Goal: Information Seeking & Learning: Find specific fact

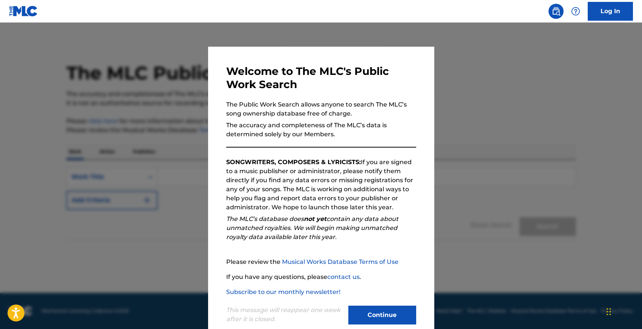
click at [379, 308] on button "Continue" at bounding box center [382, 315] width 68 height 19
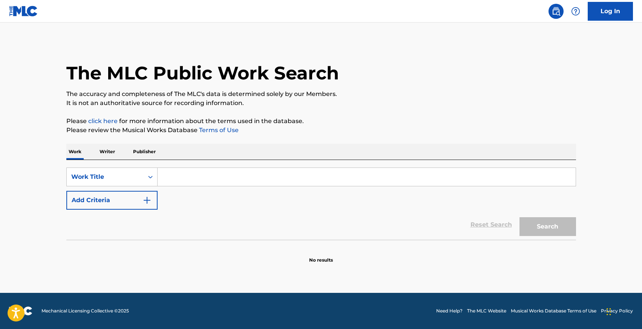
click at [113, 151] on p "Writer" at bounding box center [107, 152] width 20 height 16
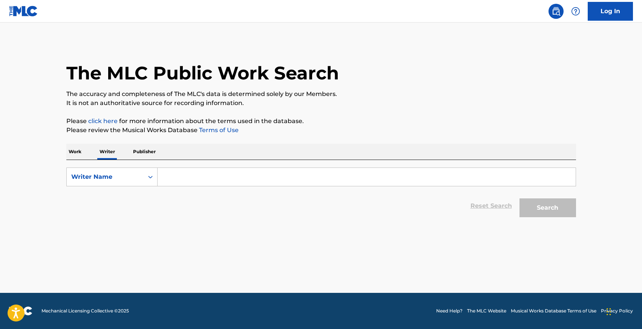
click at [186, 179] on input "Search Form" at bounding box center [367, 177] width 418 height 18
type input "a"
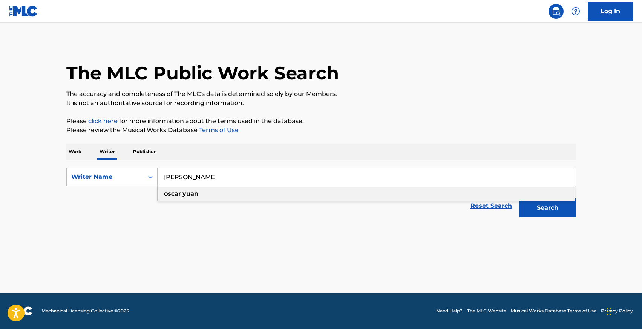
click at [201, 196] on div "[PERSON_NAME]" at bounding box center [366, 194] width 417 height 14
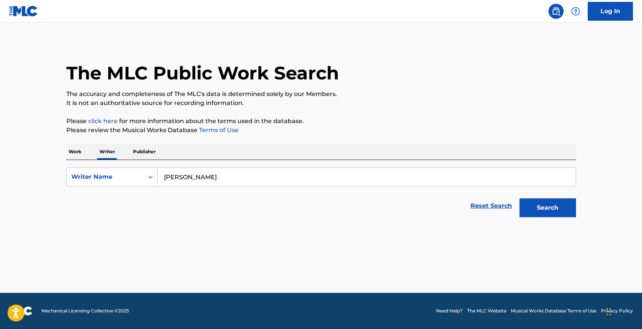
click at [551, 214] on button "Search" at bounding box center [547, 208] width 57 height 19
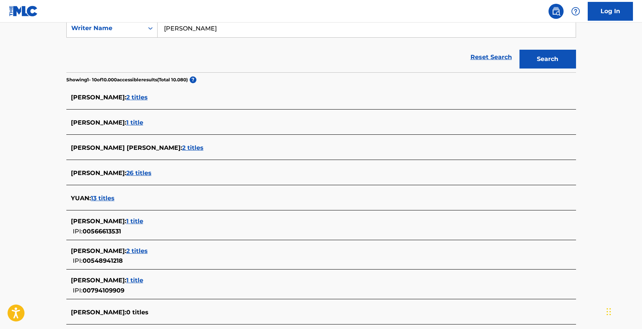
scroll to position [63, 0]
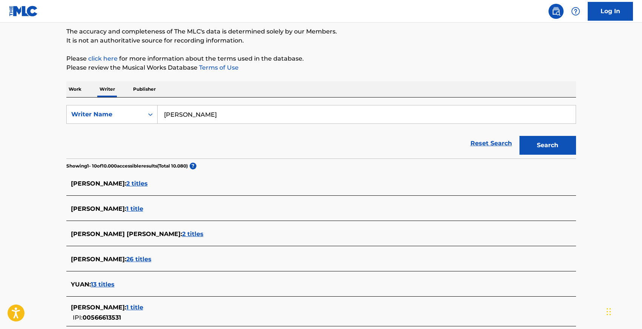
click at [187, 115] on input "[PERSON_NAME]" at bounding box center [367, 115] width 418 height 18
paste input "[DATE][PERSON_NAME]"
click at [189, 132] on strong "yuan" at bounding box center [192, 131] width 16 height 7
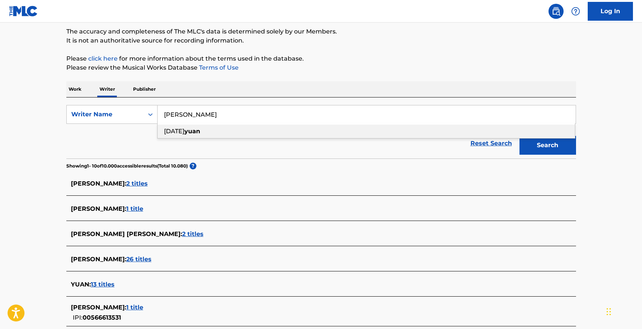
type input "[DATE][PERSON_NAME]"
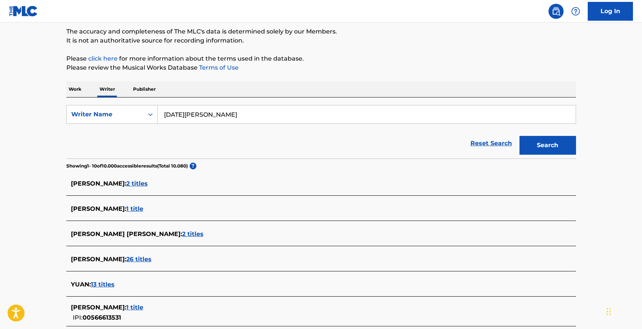
click at [532, 147] on button "Search" at bounding box center [547, 145] width 57 height 19
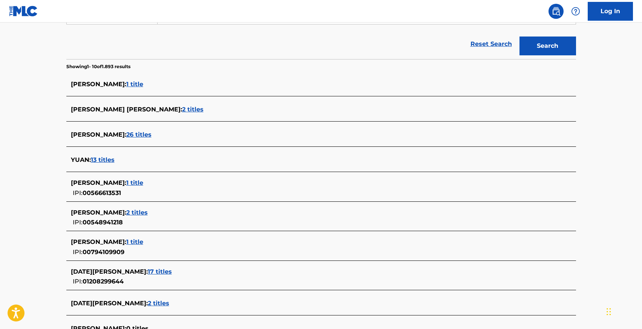
scroll to position [172, 0]
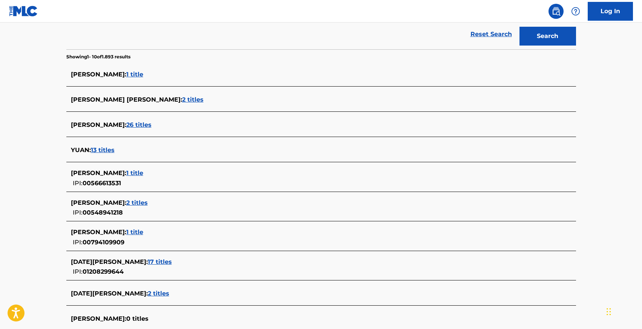
click at [148, 262] on span "17 titles" at bounding box center [160, 262] width 24 height 7
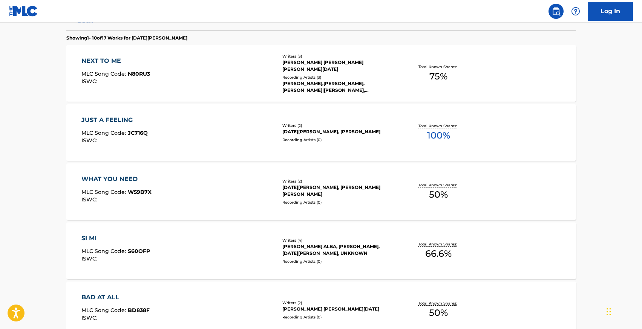
scroll to position [213, 0]
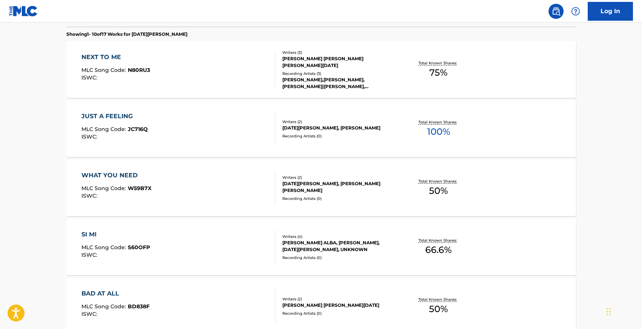
click at [83, 233] on div "SI MI" at bounding box center [115, 234] width 69 height 9
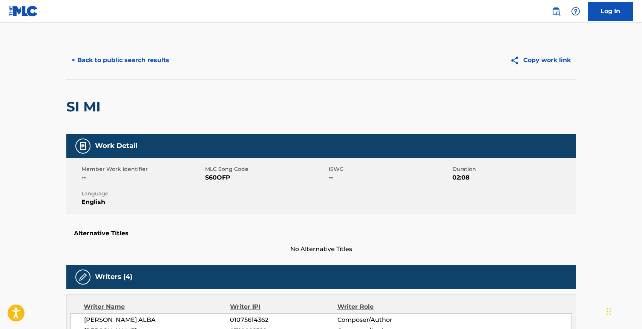
click at [119, 56] on button "< Back to public search results" at bounding box center [120, 60] width 108 height 19
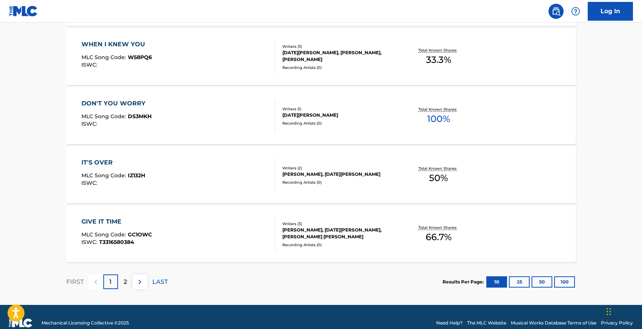
scroll to position [593, 0]
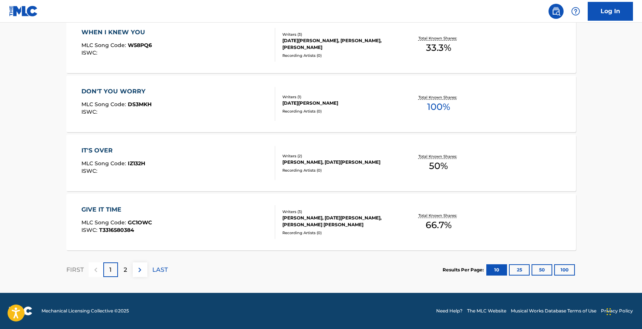
click at [123, 269] on div "2" at bounding box center [125, 270] width 15 height 15
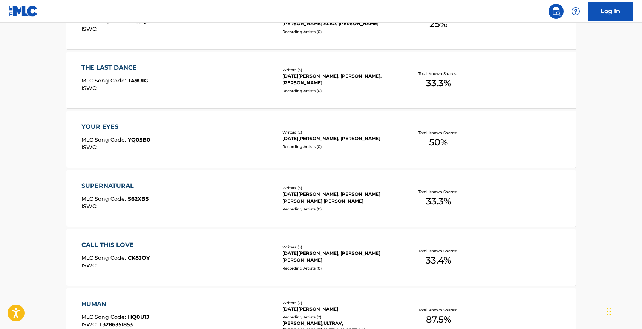
scroll to position [0, 0]
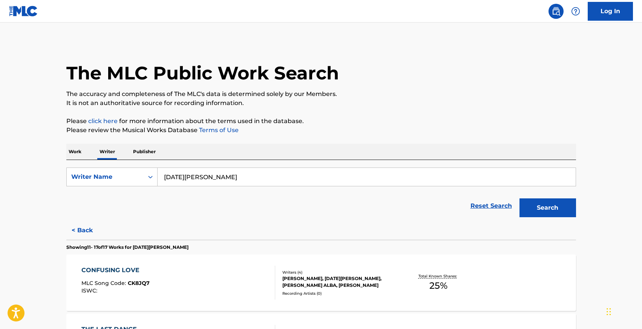
click at [228, 176] on input "[DATE][PERSON_NAME]" at bounding box center [367, 177] width 418 height 18
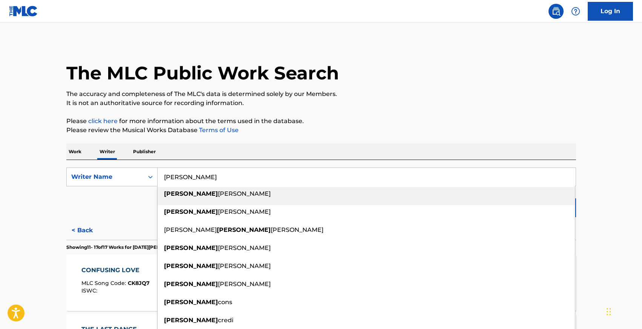
type input "[PERSON_NAME]"
click at [610, 14] on link "Log In" at bounding box center [610, 11] width 45 height 19
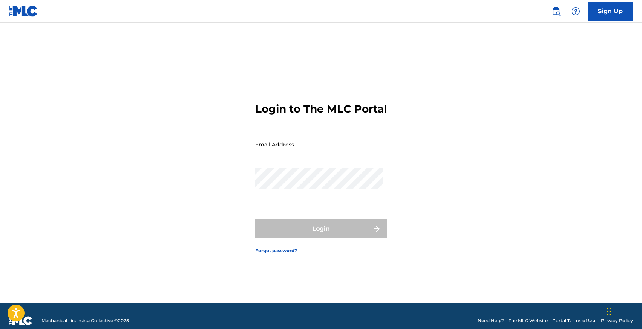
click at [320, 155] on input "Email Address" at bounding box center [318, 144] width 127 height 21
click at [262, 155] on input "Email Address" at bounding box center [318, 144] width 127 height 21
type input "[EMAIL_ADDRESS][DOMAIN_NAME]"
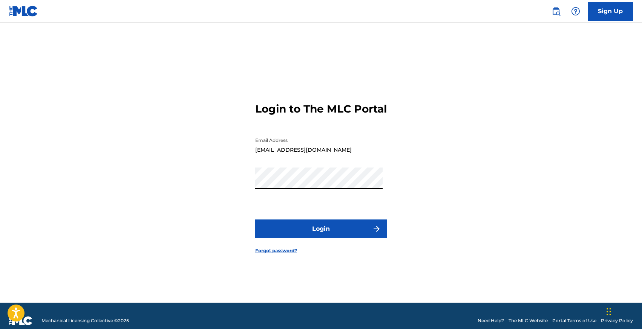
click at [317, 233] on button "Login" at bounding box center [321, 229] width 132 height 19
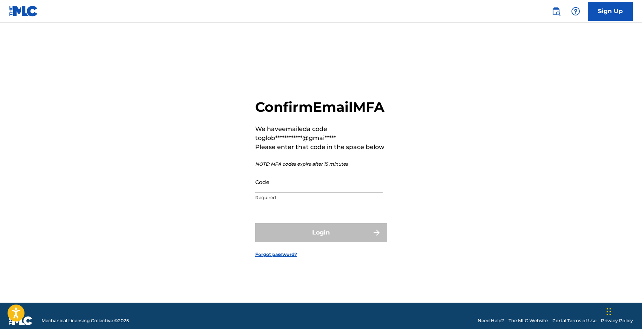
click at [283, 190] on input "Code" at bounding box center [318, 182] width 127 height 21
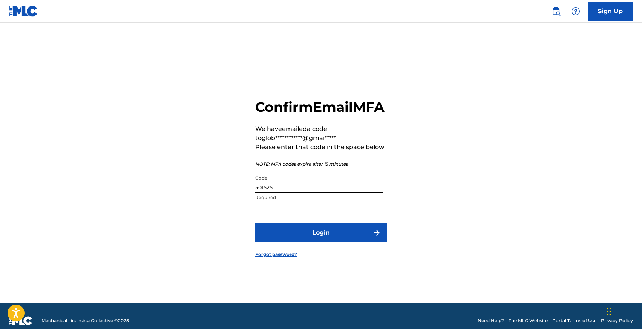
type input "501525"
click at [255, 224] on button "Login" at bounding box center [321, 233] width 132 height 19
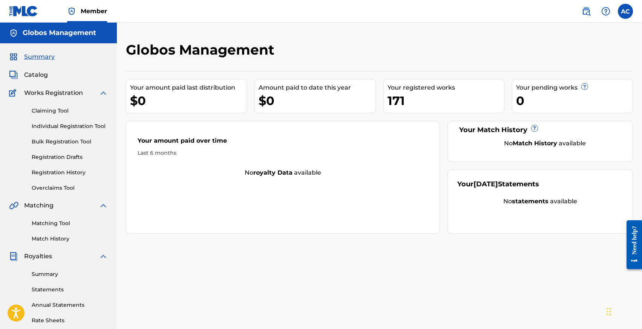
click at [48, 127] on link "Individual Registration Tool" at bounding box center [70, 127] width 76 height 8
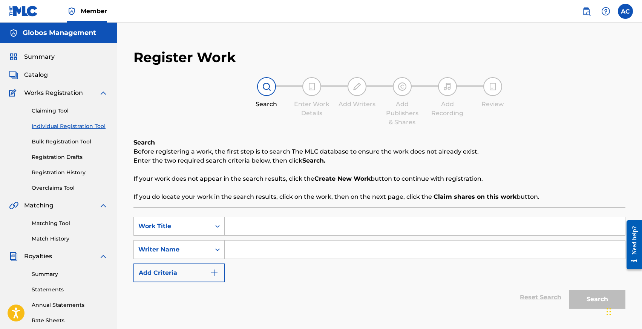
click at [55, 171] on link "Registration History" at bounding box center [70, 173] width 76 height 8
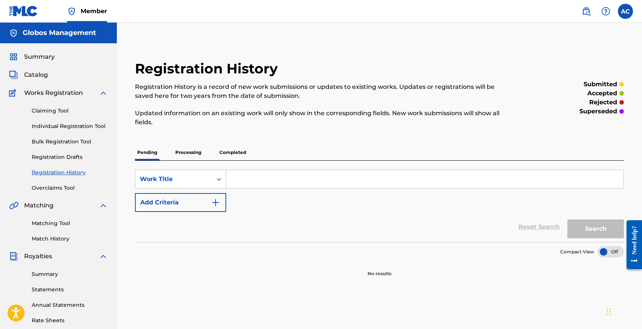
click at [235, 154] on p "Completed" at bounding box center [232, 153] width 31 height 16
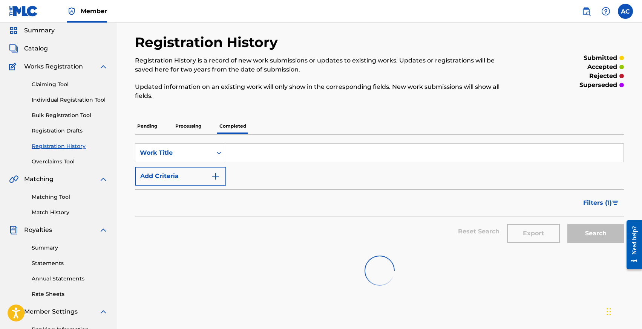
scroll to position [27, 0]
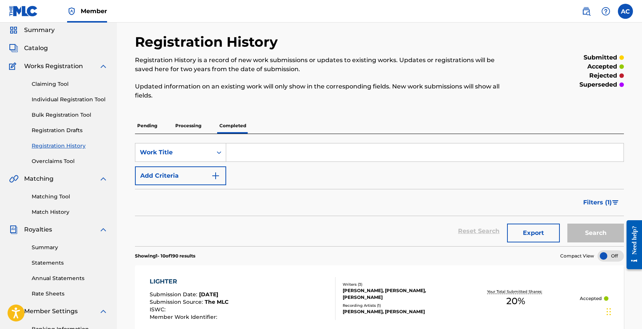
click at [193, 123] on p "Processing" at bounding box center [188, 126] width 31 height 16
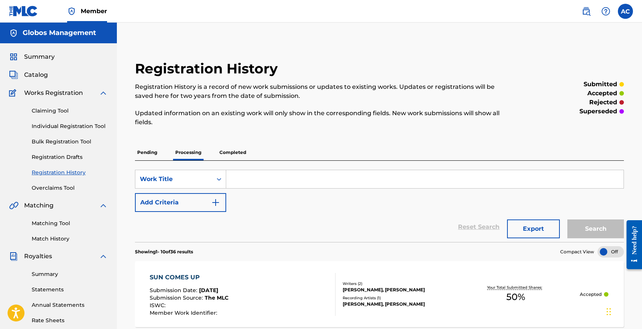
click at [233, 145] on p "Completed" at bounding box center [232, 153] width 31 height 16
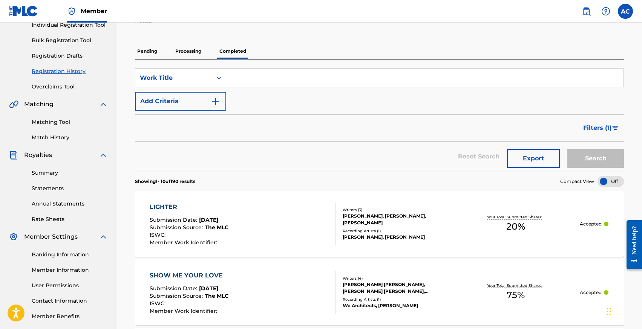
scroll to position [81, 0]
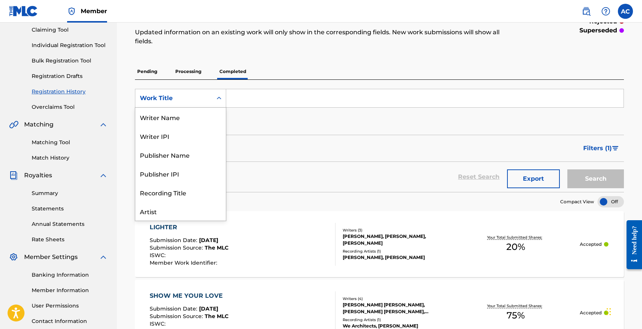
click at [175, 89] on div "Work Title" at bounding box center [180, 98] width 91 height 19
click at [166, 119] on div "Writer Name" at bounding box center [180, 117] width 90 height 19
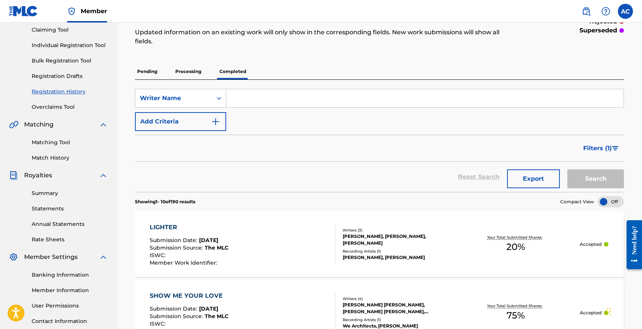
click at [244, 91] on input "Search Form" at bounding box center [424, 98] width 397 height 18
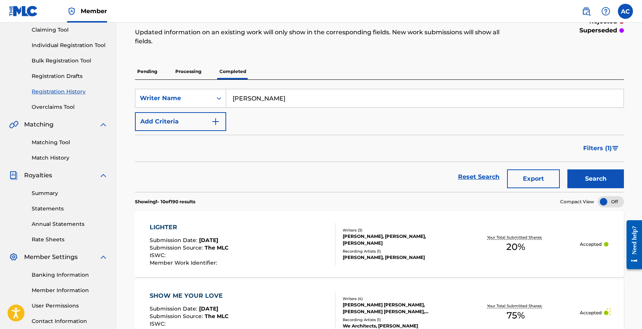
type input "[PERSON_NAME]"
click at [567, 170] on button "Search" at bounding box center [595, 179] width 57 height 19
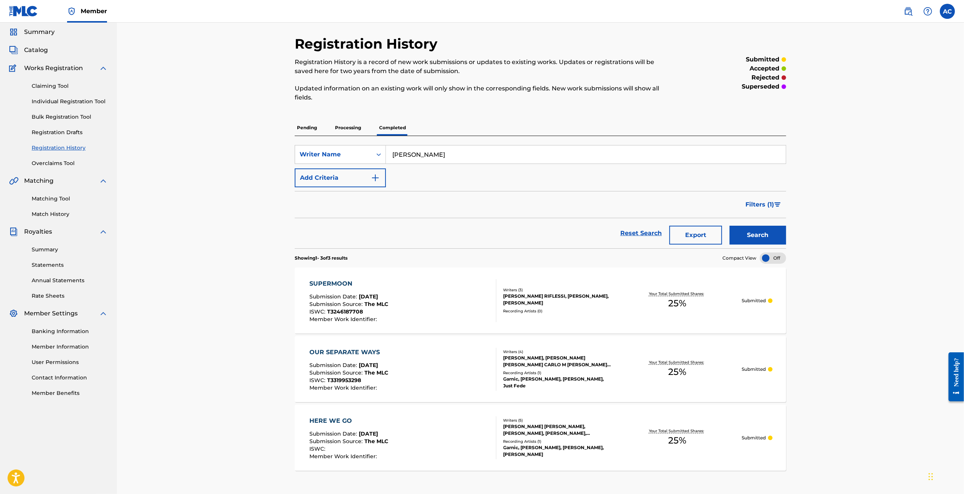
scroll to position [21, 0]
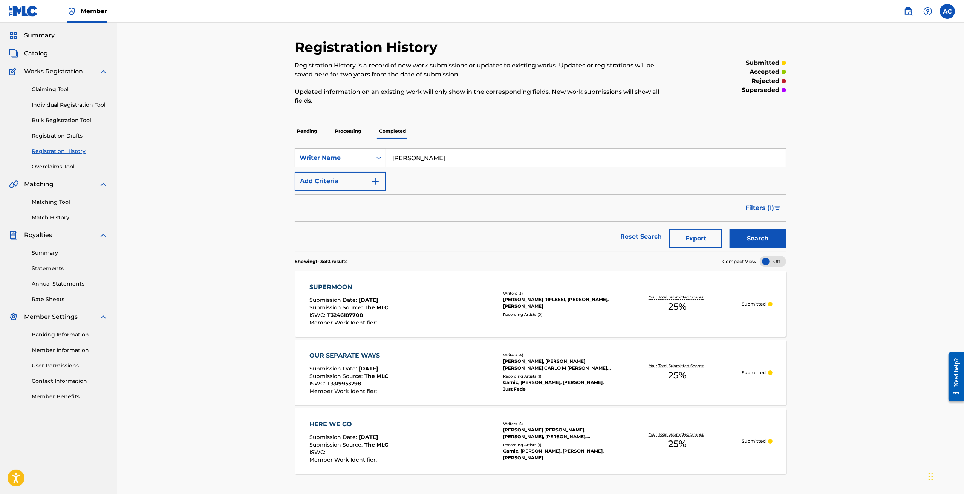
click at [342, 133] on p "Processing" at bounding box center [348, 131] width 31 height 16
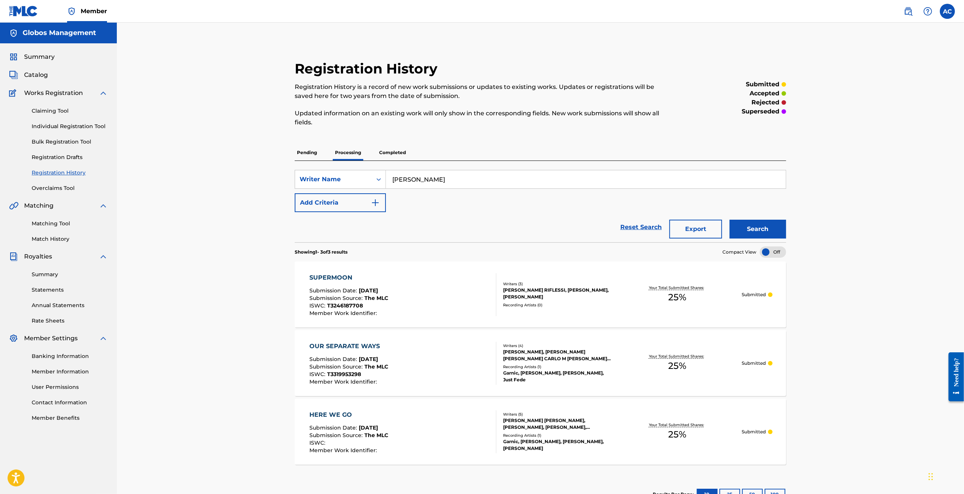
click at [305, 152] on p "Pending" at bounding box center [307, 153] width 25 height 16
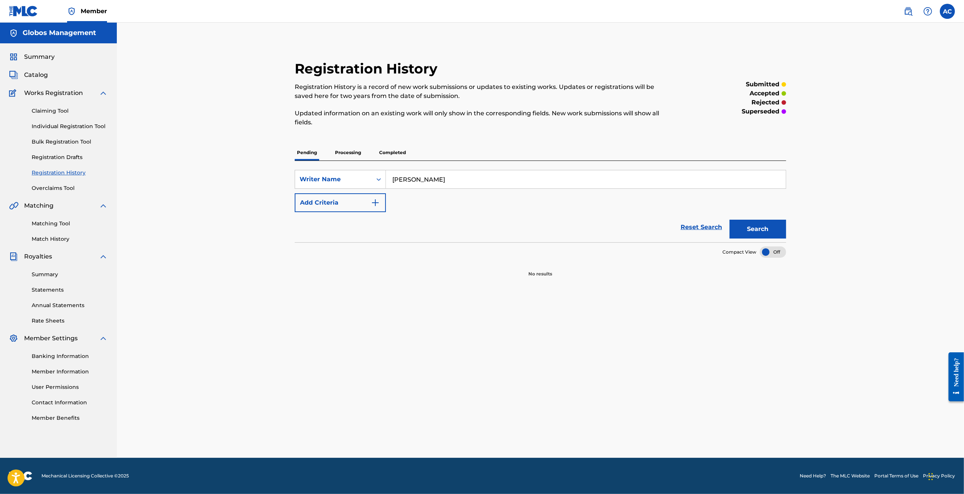
click at [340, 156] on p "Processing" at bounding box center [348, 153] width 31 height 16
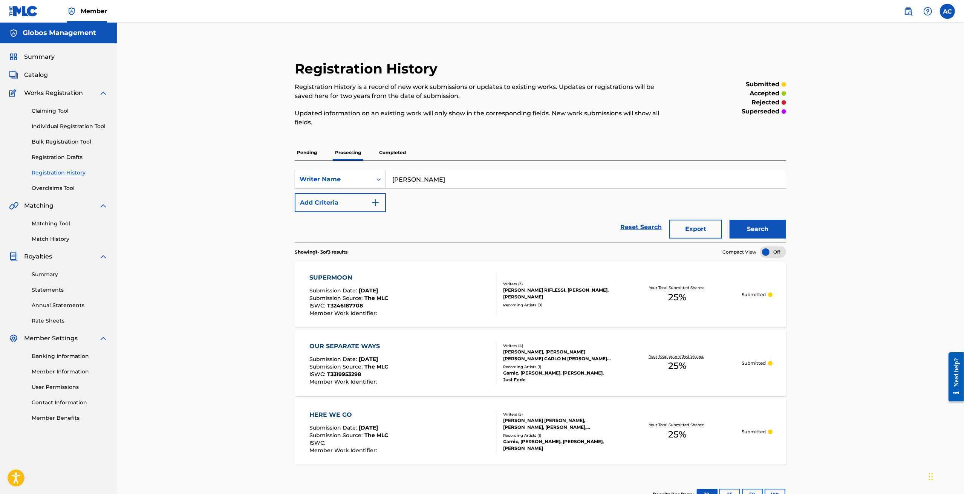
click at [389, 152] on p "Completed" at bounding box center [392, 153] width 31 height 16
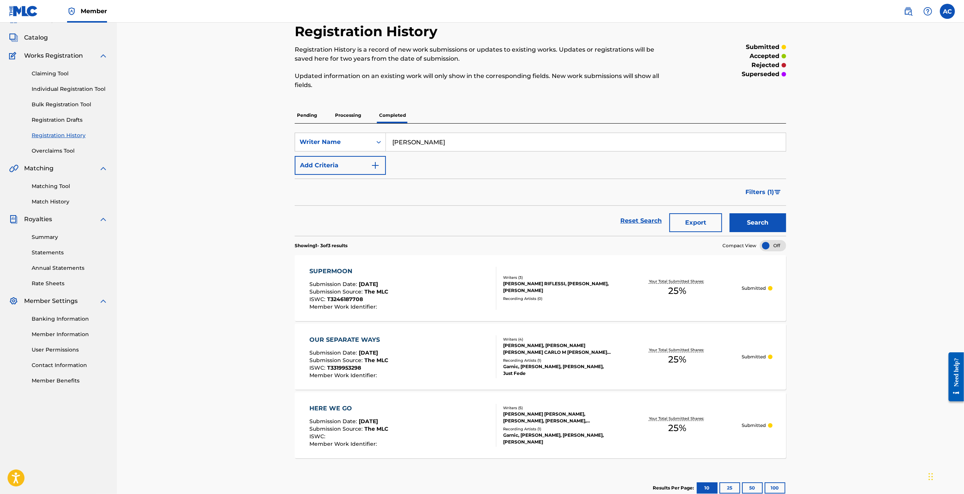
scroll to position [36, 0]
click at [426, 143] on input "[PERSON_NAME]" at bounding box center [586, 143] width 400 height 18
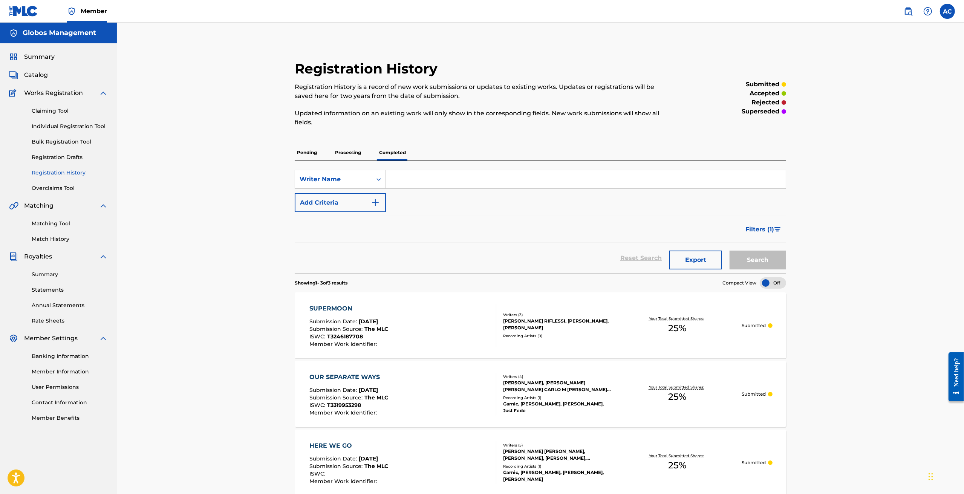
click at [34, 71] on span "Catalog" at bounding box center [36, 74] width 24 height 9
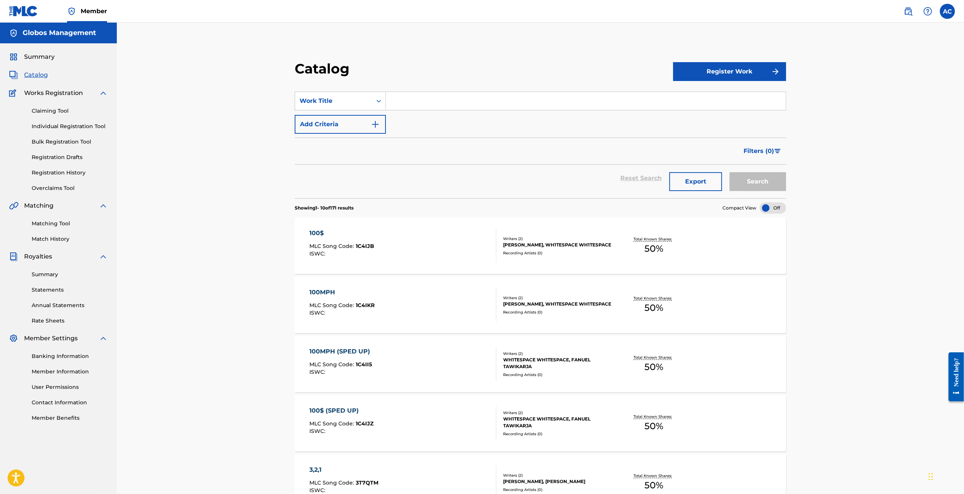
click at [417, 104] on input "Search Form" at bounding box center [586, 101] width 400 height 18
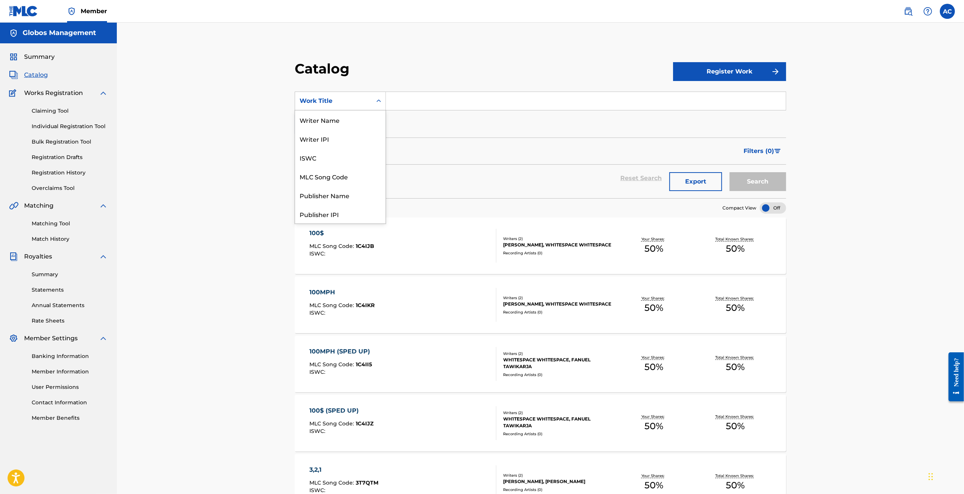
click at [339, 105] on div "Work Title" at bounding box center [334, 100] width 68 height 9
click at [325, 124] on div "Writer Name" at bounding box center [340, 119] width 90 height 19
click at [405, 102] on input "Search Form" at bounding box center [586, 101] width 400 height 18
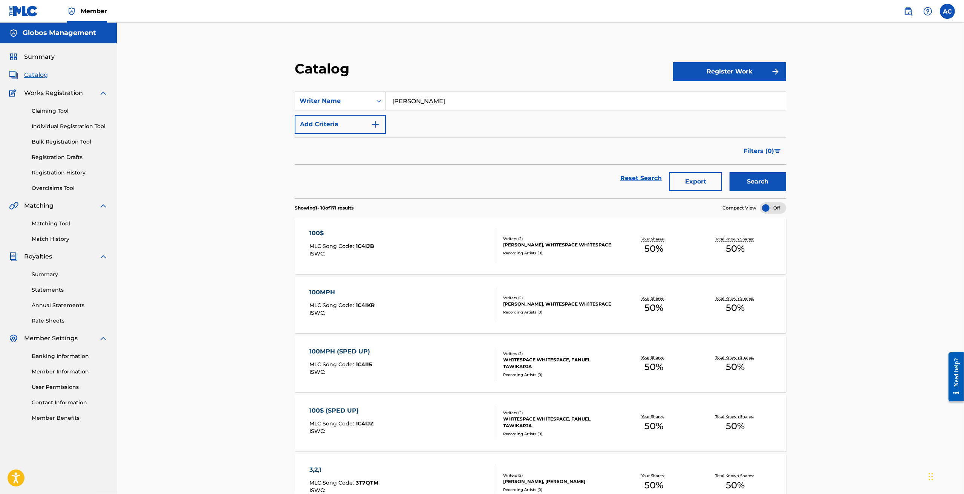
click at [642, 172] on button "Search" at bounding box center [758, 181] width 57 height 19
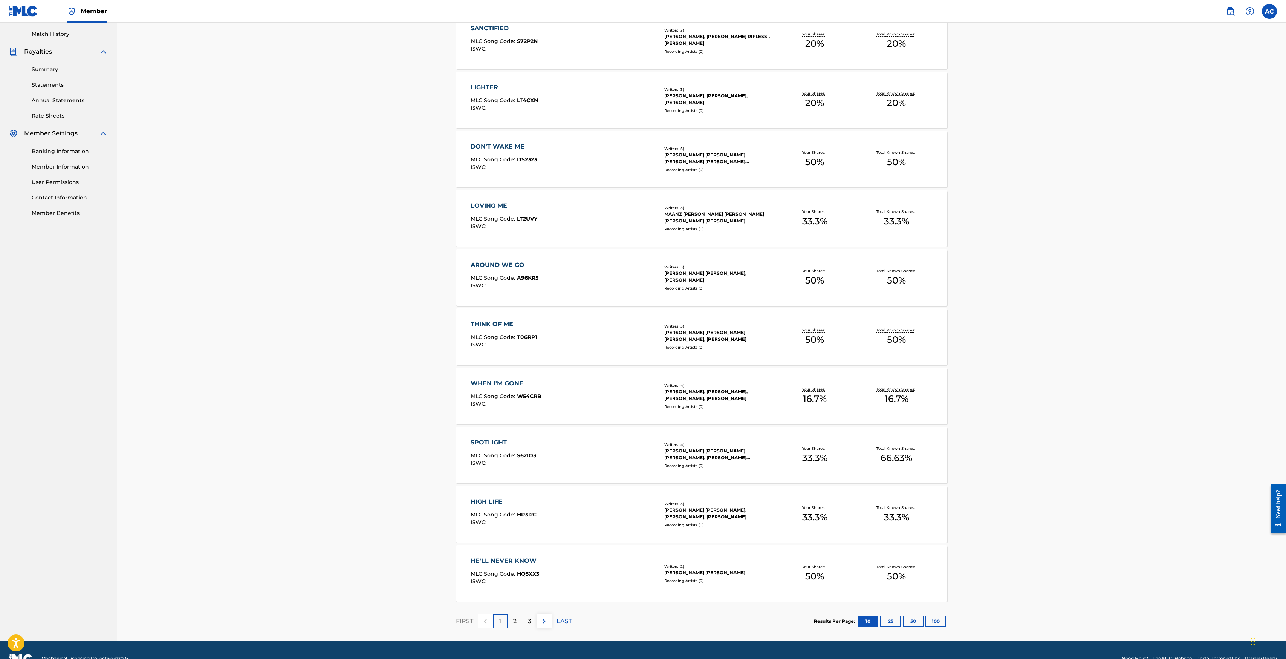
scroll to position [223, 0]
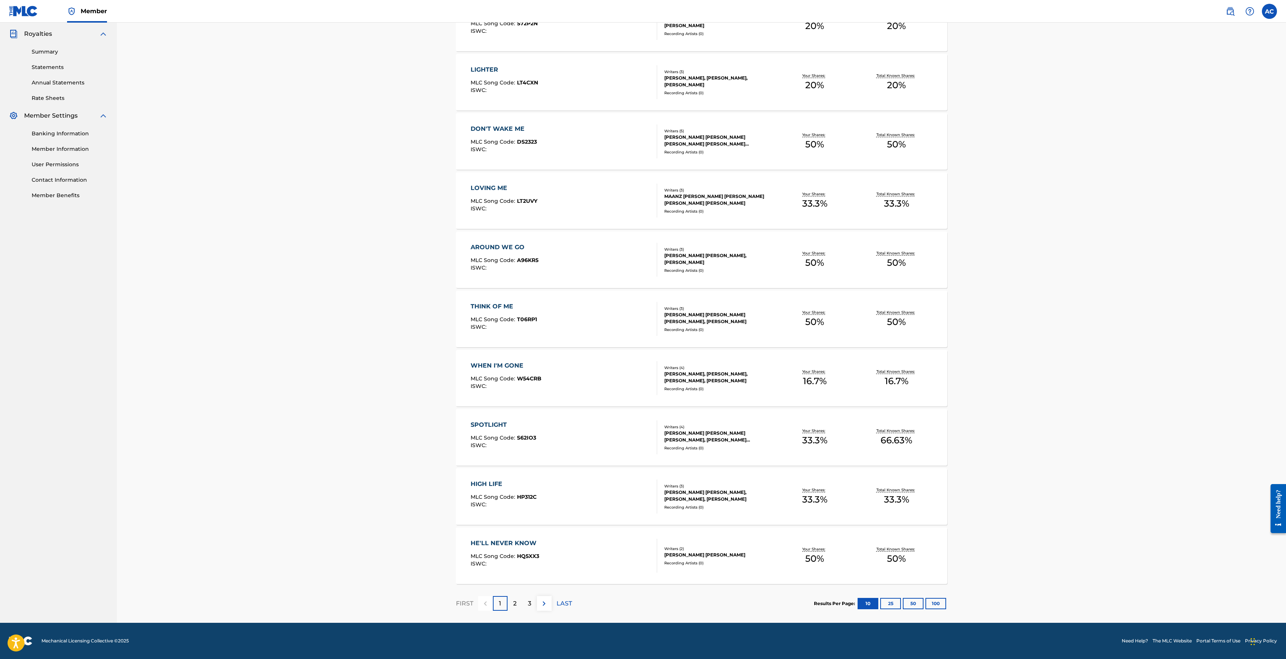
click at [642, 329] on button "50" at bounding box center [913, 603] width 21 height 11
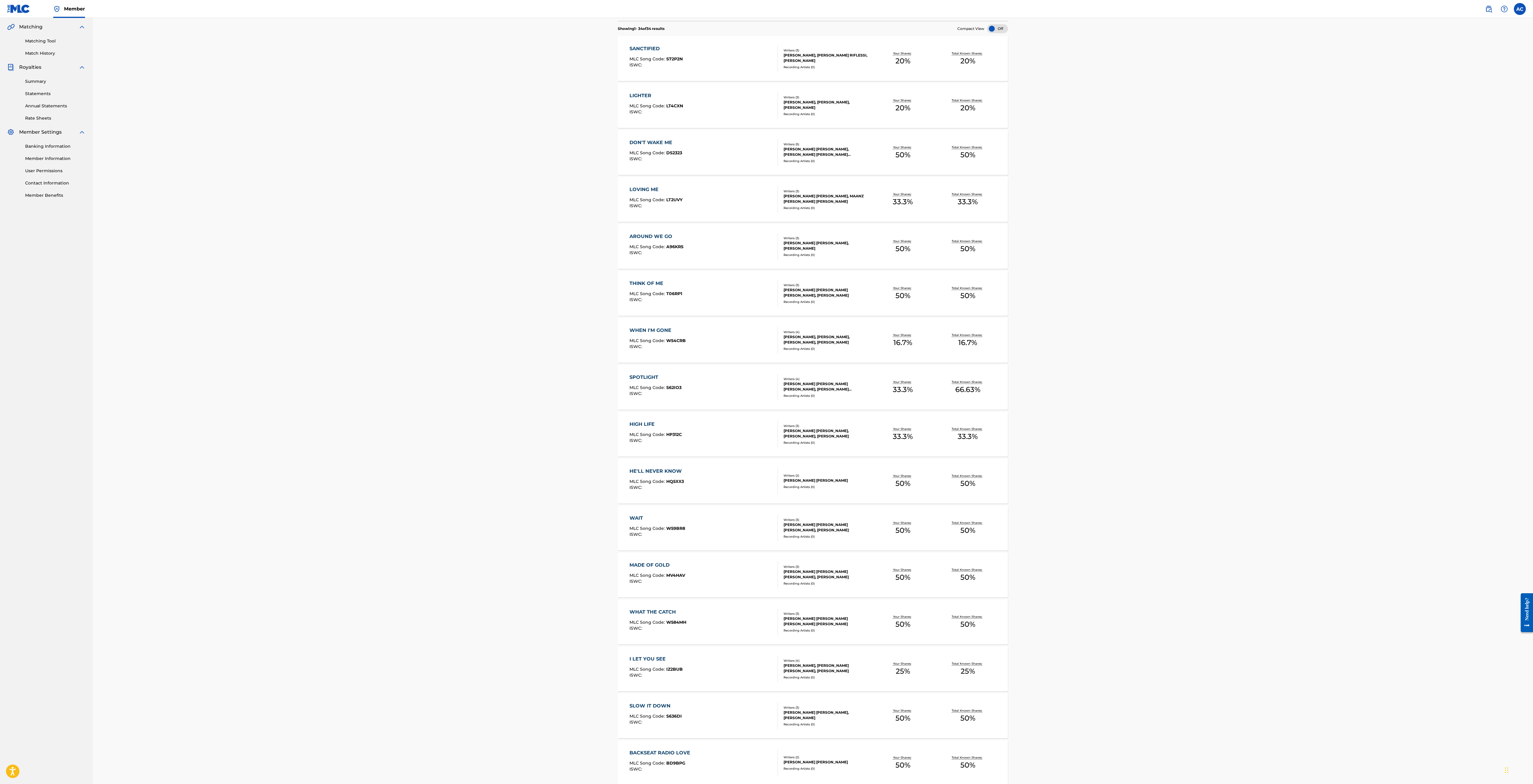
scroll to position [0, 0]
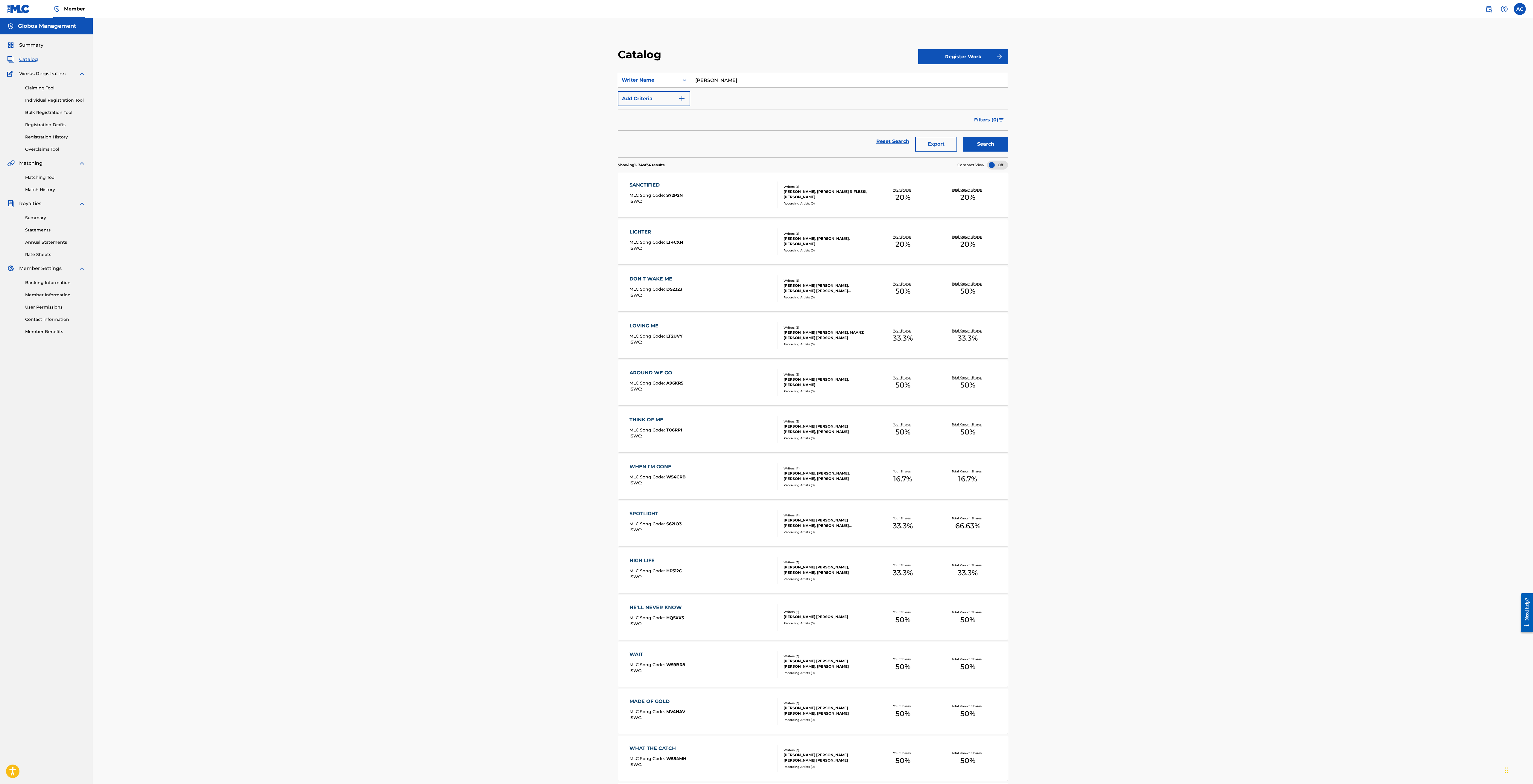
click at [510, 89] on div "SearchWithCriteria9b1eafdd-3498-4a76-8cdf-4f27aca152a6 Writer Name [PERSON_NAME…" at bounding box center [813, 90] width 391 height 33
click at [510, 82] on input "[PERSON_NAME]" at bounding box center [849, 80] width 318 height 14
type input "[PERSON_NAME]"
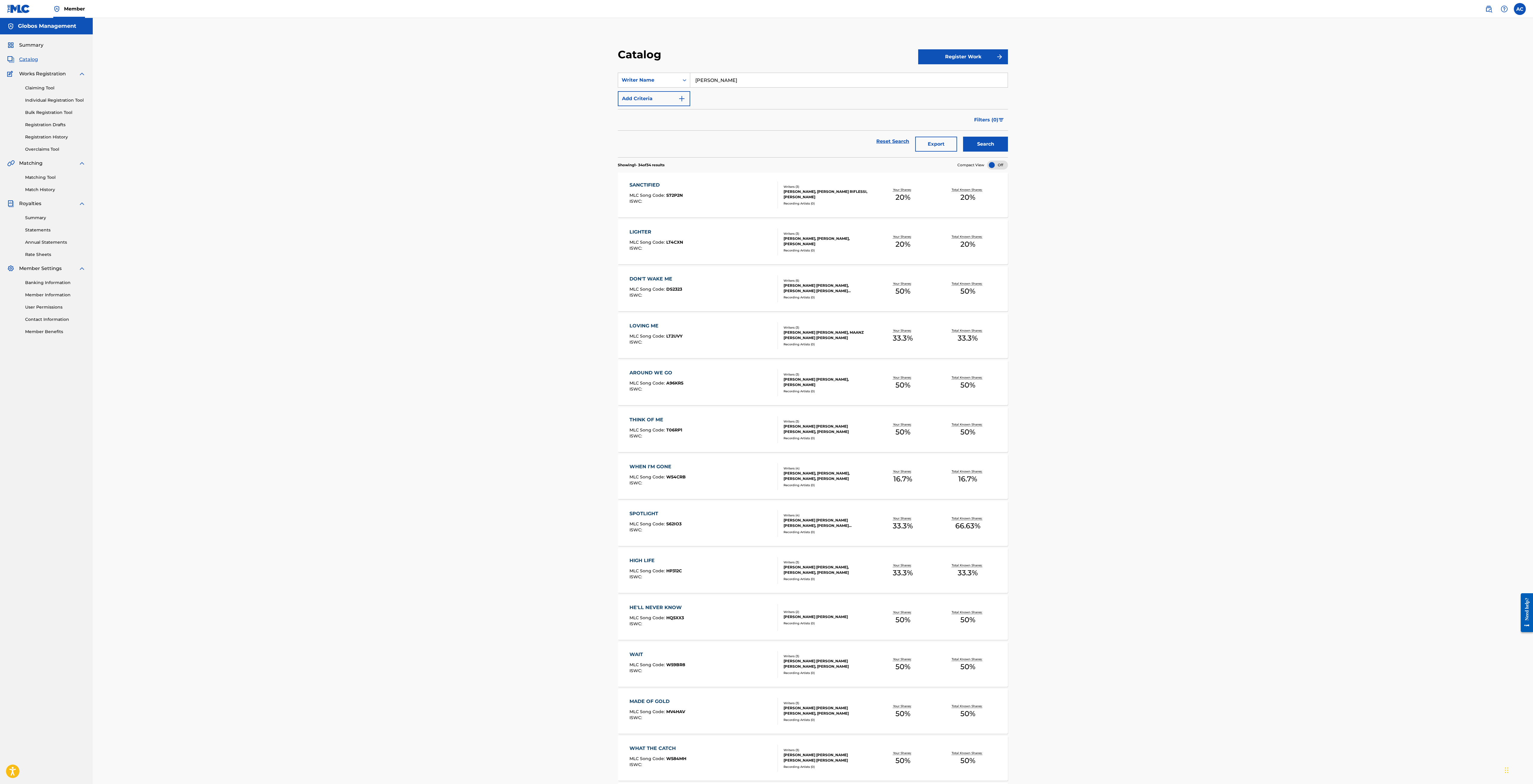
click at [510, 136] on button "Search" at bounding box center [985, 144] width 45 height 15
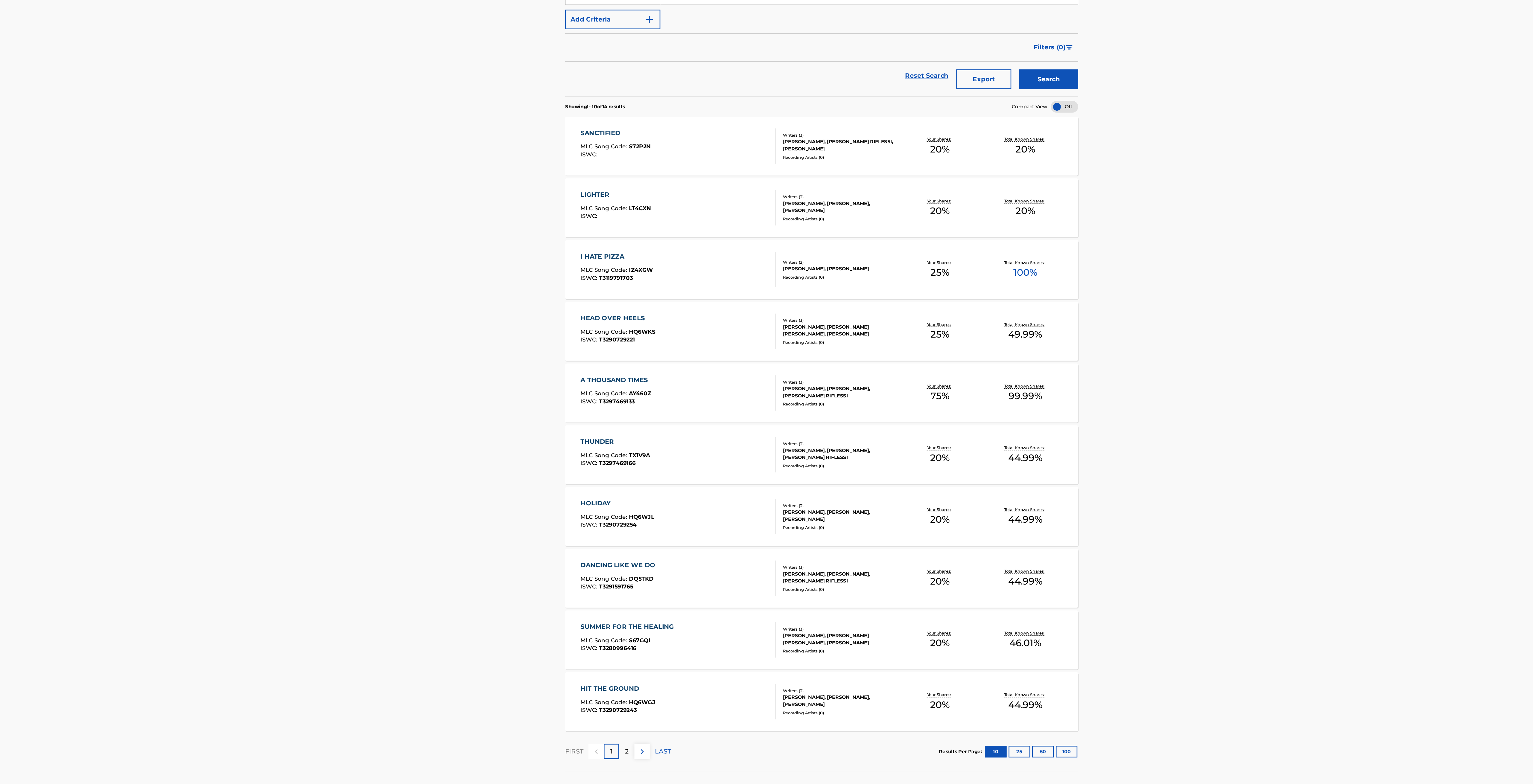
click at [510, 261] on button "25" at bounding box center [963, 655] width 17 height 9
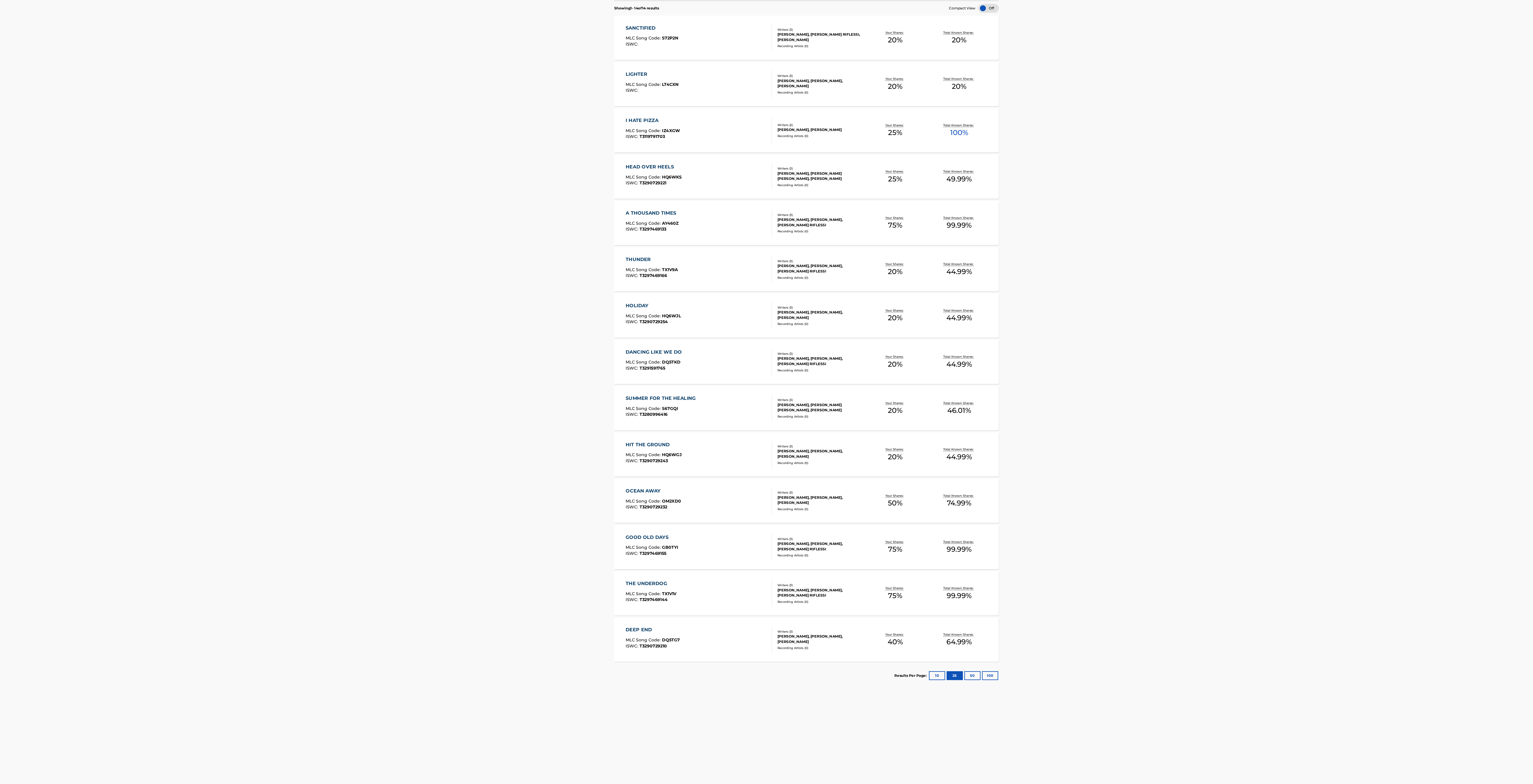
click at [382, 196] on div "Catalog Register Work SearchWithCriteria9b1eafdd-3498-4a76-8cdf-4f27aca152a6 Wr…" at bounding box center [801, 388] width 1463 height 749
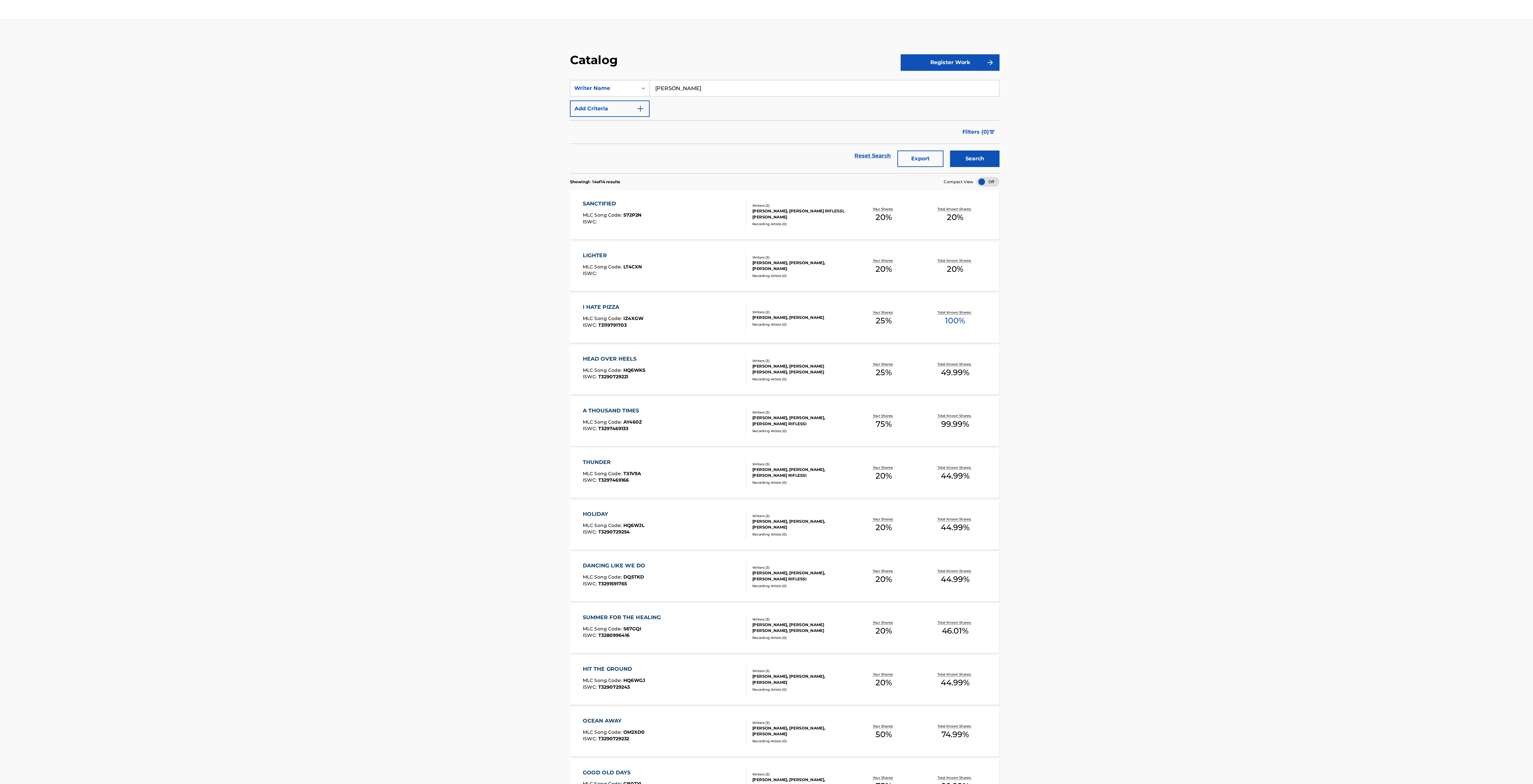
click at [382, 58] on input "[PERSON_NAME]" at bounding box center [828, 60] width 238 height 11
click at [382, 60] on input "[PERSON_NAME]" at bounding box center [828, 60] width 238 height 11
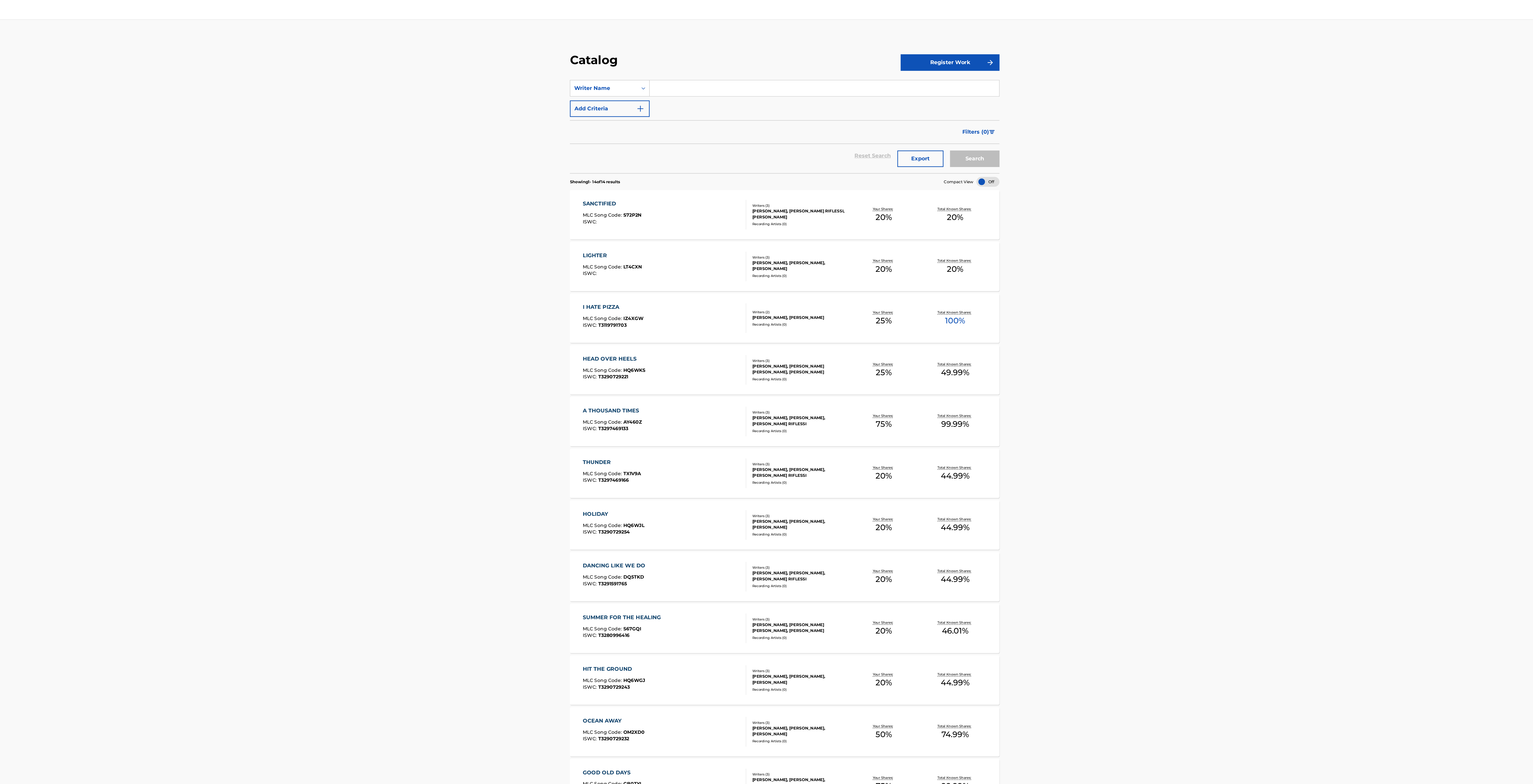
click at [382, 53] on section "SearchWithCriteria9b1eafdd-3498-4a76-8cdf-4f27aca152a6 Writer Name Add Criteria…" at bounding box center [802, 84] width 293 height 69
click at [382, 60] on div "Writer Name" at bounding box center [678, 59] width 40 height 5
click at [382, 92] on div "Recording Title" at bounding box center [682, 93] width 54 height 11
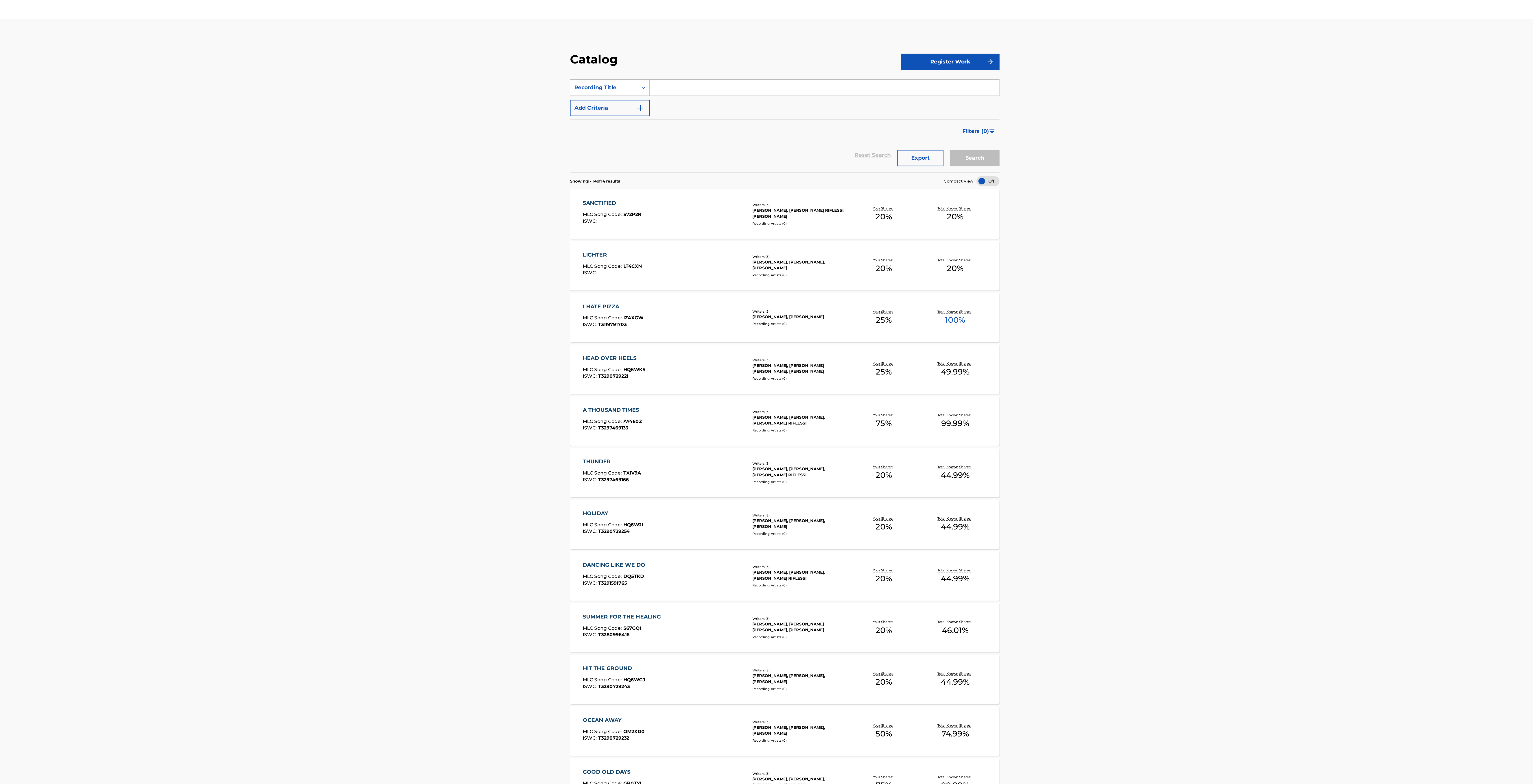
click at [382, 60] on input "Search Form" at bounding box center [828, 60] width 238 height 11
type input "your body"
click at [382, 102] on button "Search" at bounding box center [931, 108] width 34 height 11
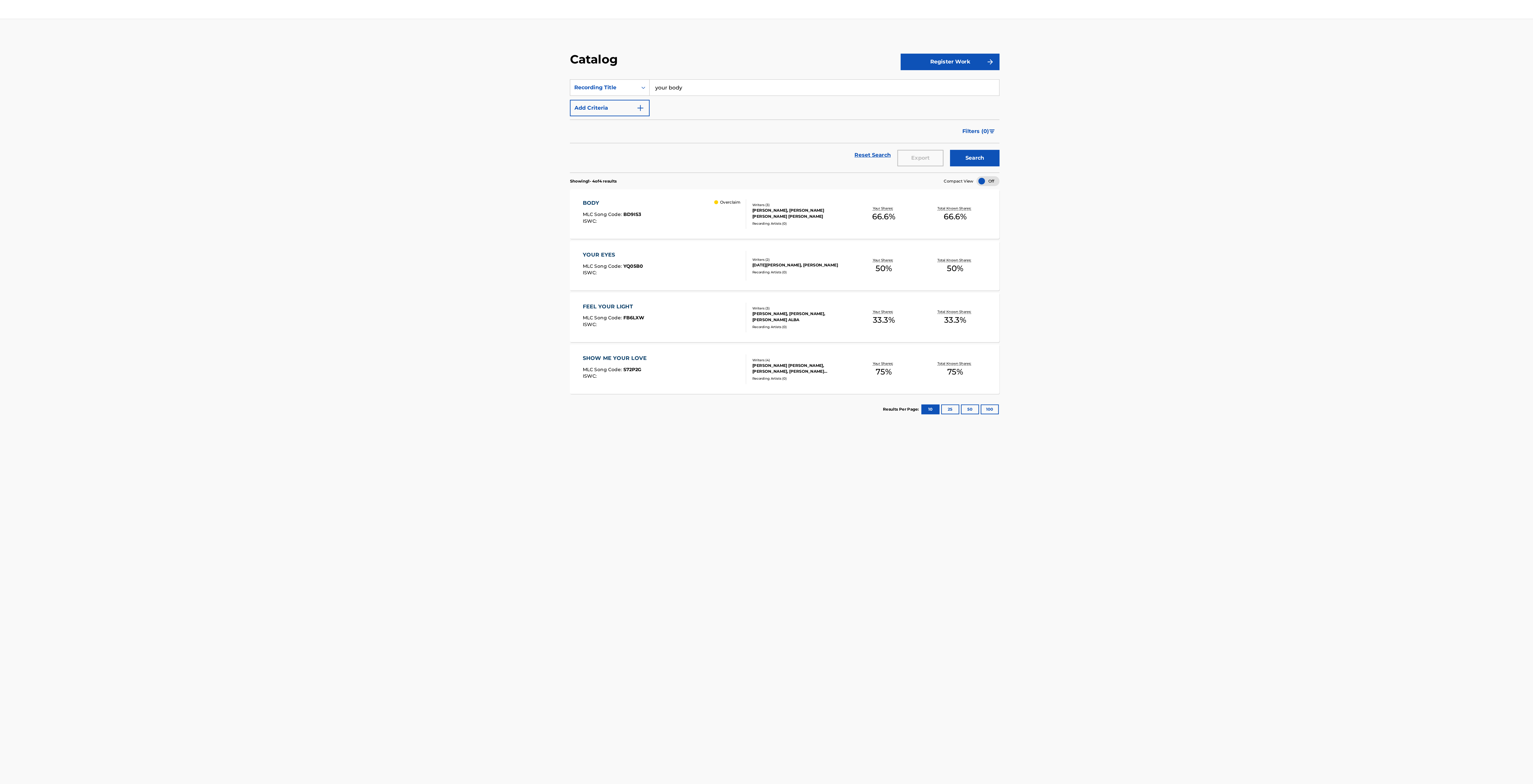
click at [382, 64] on input "your body" at bounding box center [828, 60] width 238 height 11
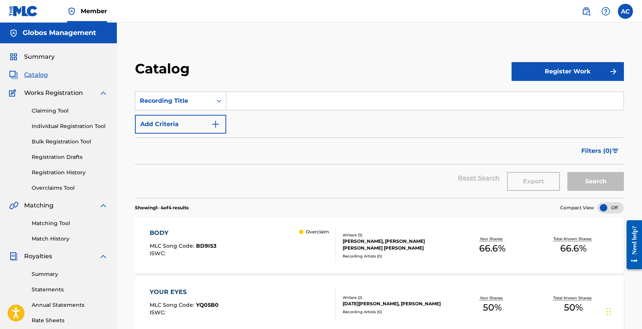
click at [251, 53] on div "Catalog Register Work SearchWithCriteria83f8b60b-2c2a-43bc-9f7c-c3cab888d9ca Re…" at bounding box center [379, 264] width 525 height 446
